Goal: Task Accomplishment & Management: Use online tool/utility

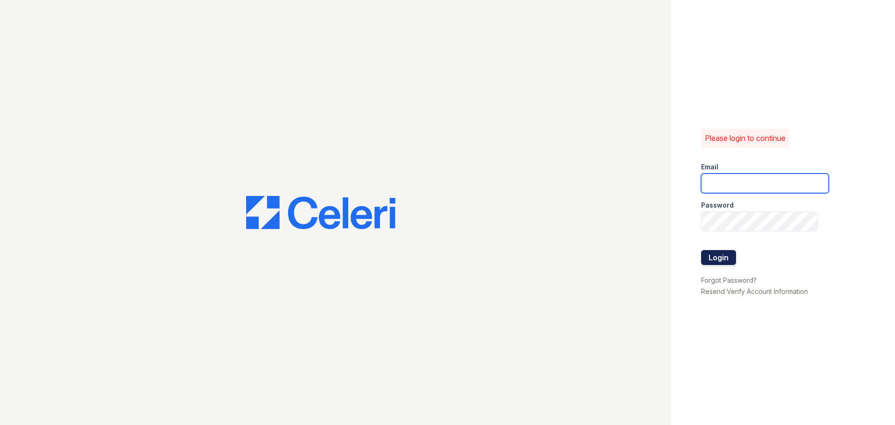
type input "[EMAIL_ADDRESS][DOMAIN_NAME]"
click at [723, 252] on button "Login" at bounding box center [718, 257] width 35 height 15
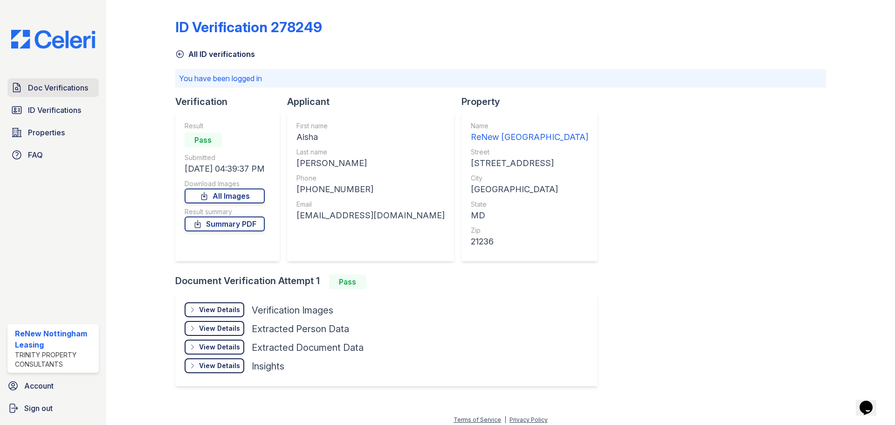
click at [50, 90] on span "Doc Verifications" at bounding box center [58, 87] width 60 height 11
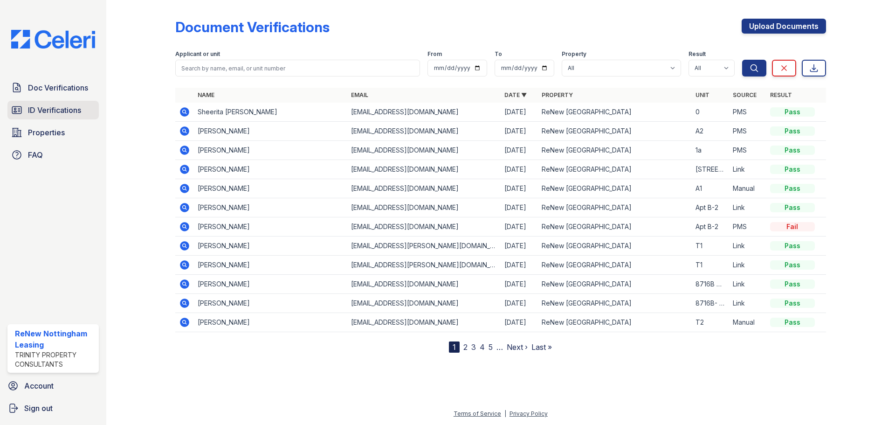
click at [54, 103] on link "ID Verifications" at bounding box center [52, 110] width 91 height 19
